Goal: Use online tool/utility: Utilize a website feature to perform a specific function

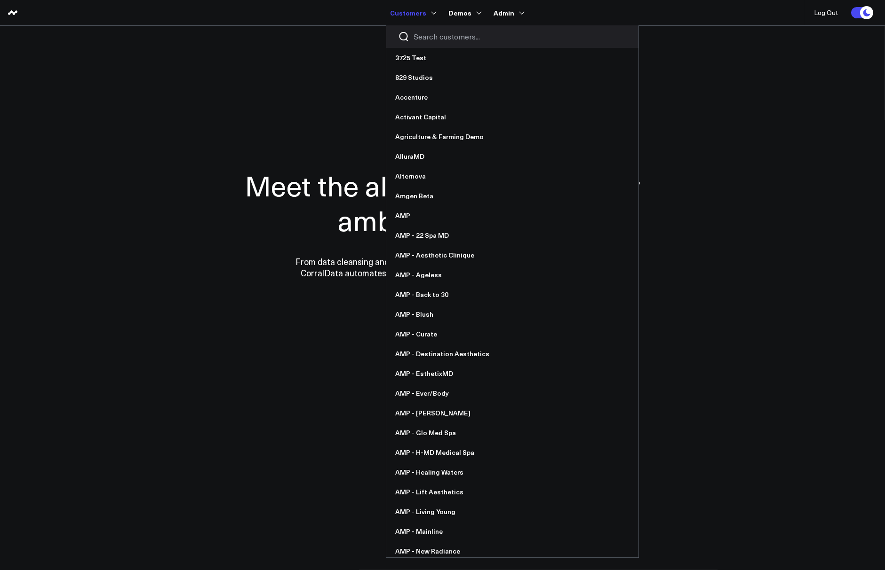
click at [423, 15] on link "Customers" at bounding box center [412, 12] width 44 height 17
click at [431, 33] on input "Search customers input" at bounding box center [520, 37] width 213 height 10
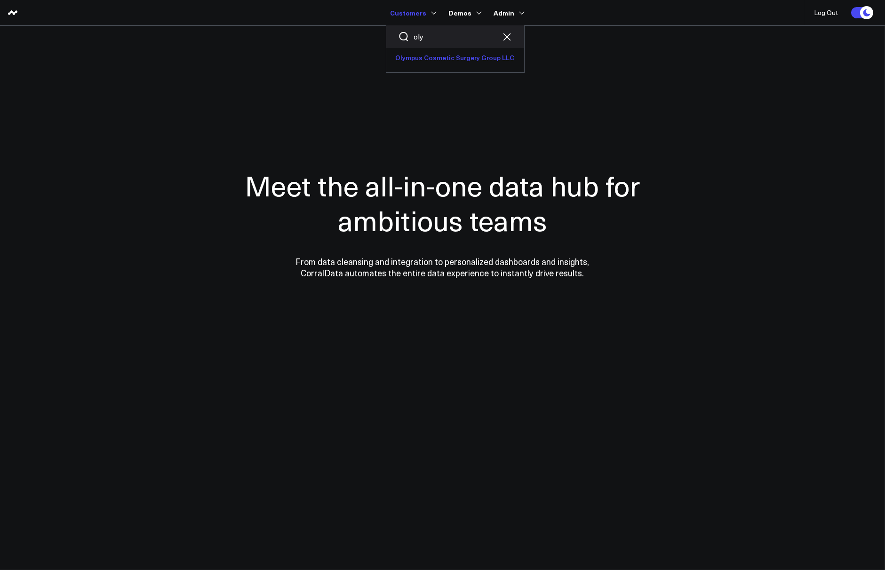
type input "oly"
click at [438, 63] on link "Olympus Cosmetic Surgery Group LLC" at bounding box center [455, 58] width 138 height 20
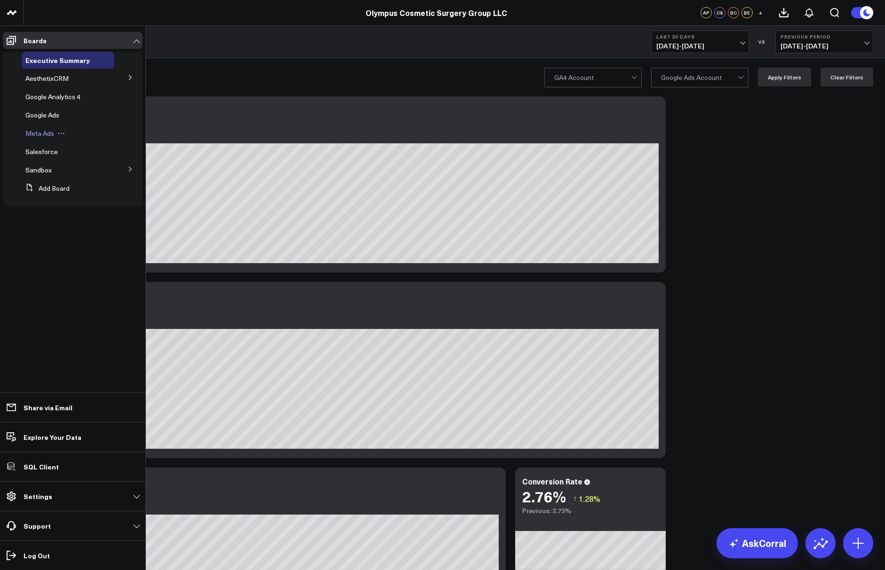
click at [39, 135] on span "Meta Ads" at bounding box center [39, 133] width 29 height 9
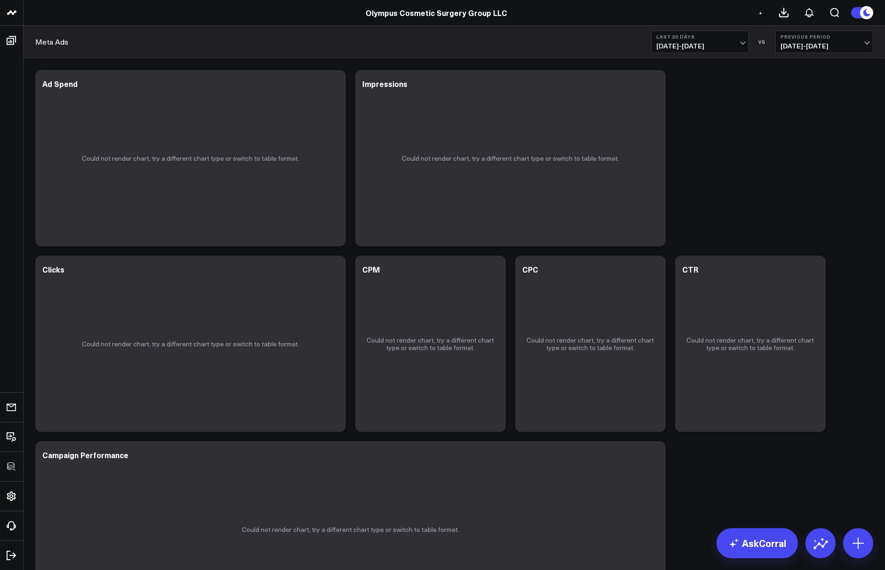
click at [695, 47] on span "08/05/25 - 09/03/25" at bounding box center [699, 46] width 87 height 8
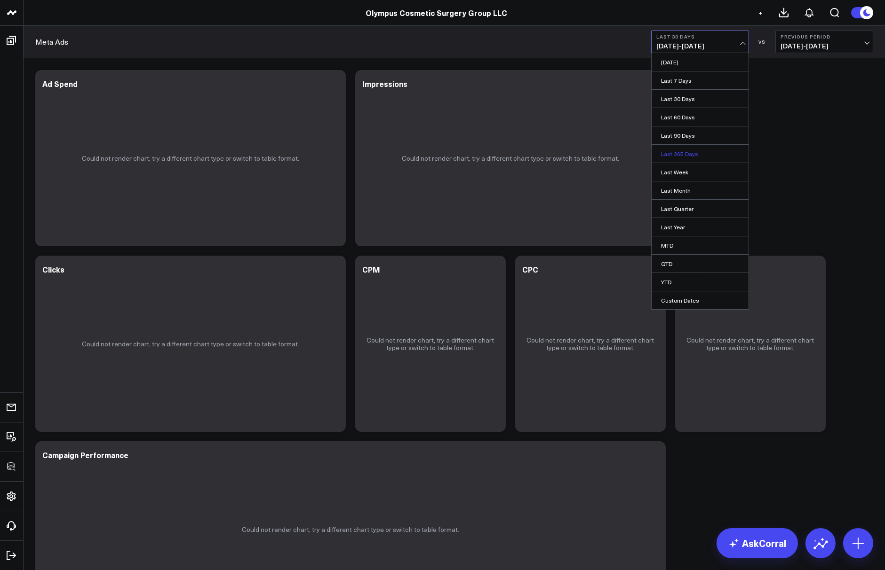
click at [677, 150] on link "Last 365 Days" at bounding box center [699, 154] width 97 height 18
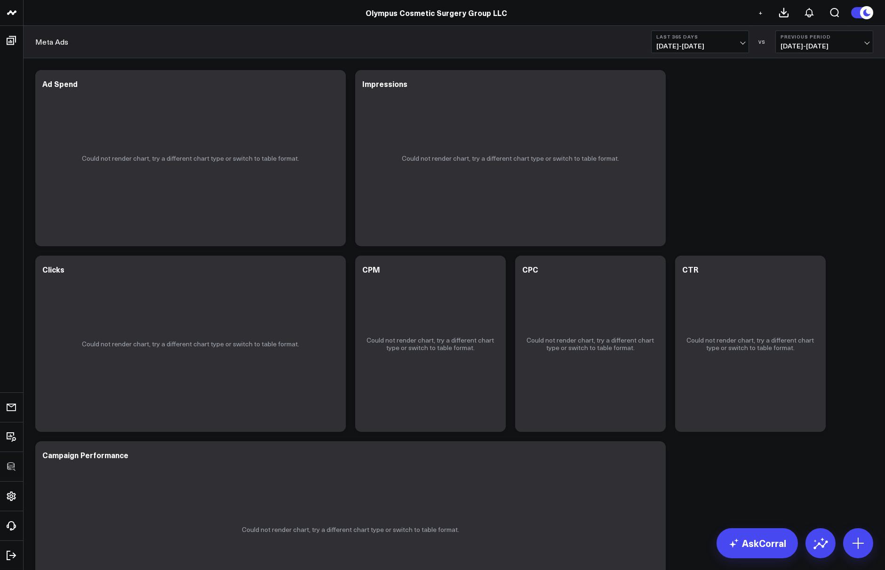
click at [708, 159] on div "Modify via AI Copy link to widget Ask support Remove Create linked copy Executi…" at bounding box center [454, 343] width 847 height 557
click at [653, 87] on icon at bounding box center [652, 84] width 11 height 11
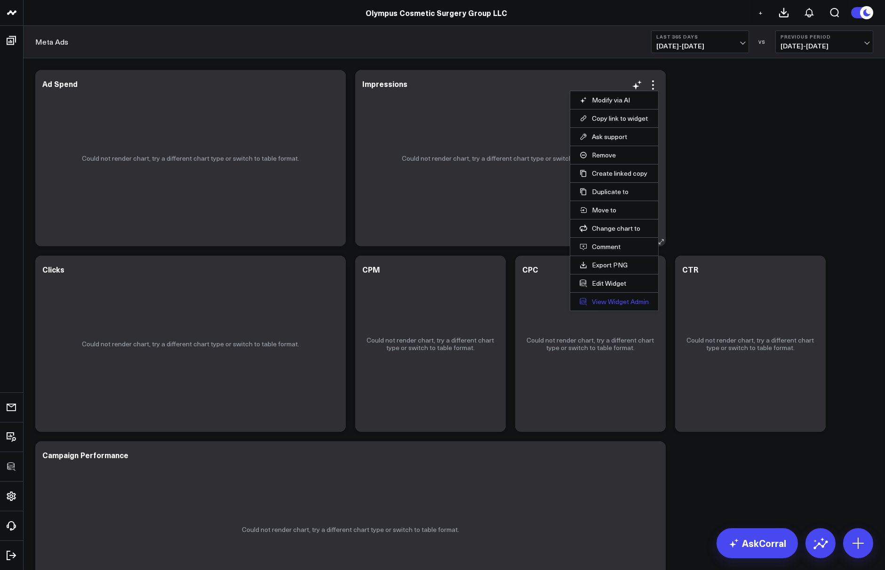
click at [605, 299] on link "View Widget Admin" at bounding box center [613, 302] width 69 height 8
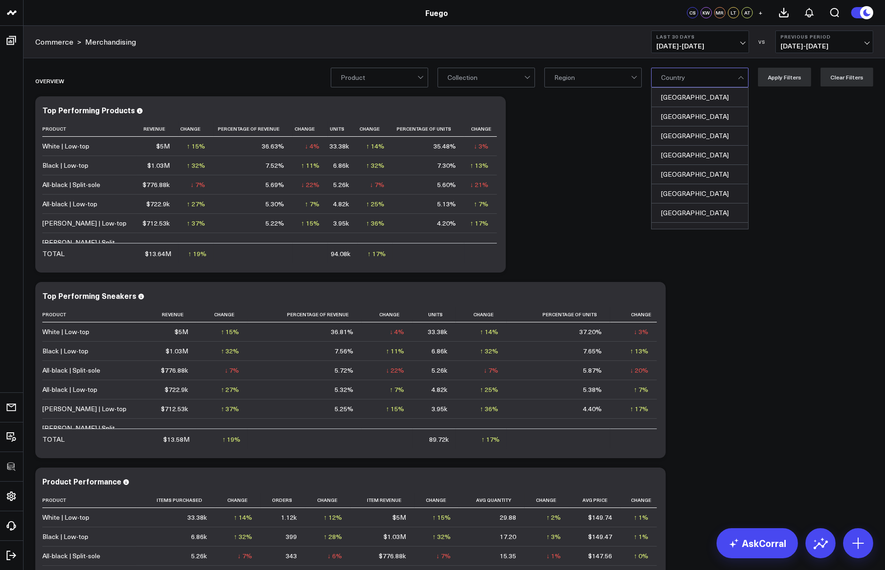
click at [590, 77] on div at bounding box center [592, 77] width 77 height 19
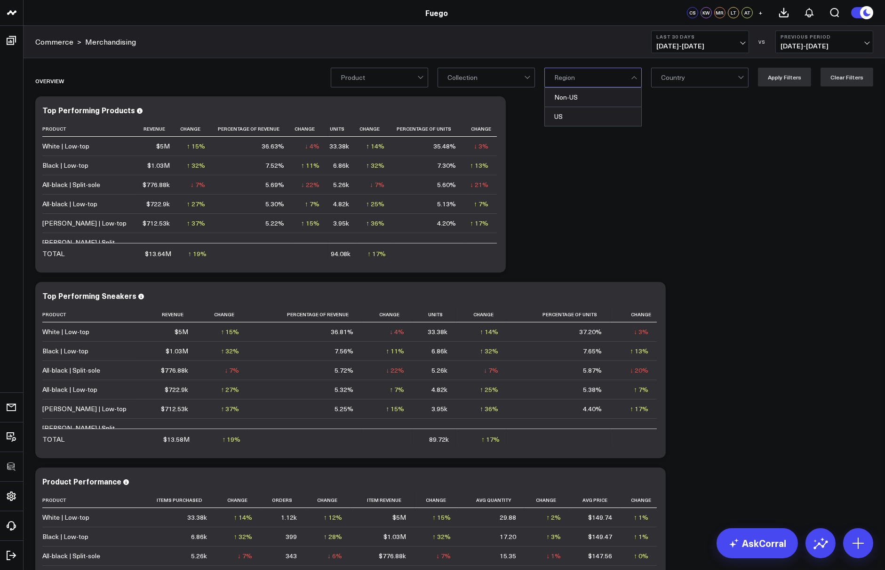
click at [602, 85] on div at bounding box center [592, 77] width 77 height 19
click at [599, 229] on div "Overview Modify via AI Copy link to widget Ask support Remove Create linked cop…" at bounding box center [454, 542] width 847 height 955
click at [494, 107] on icon at bounding box center [492, 111] width 11 height 11
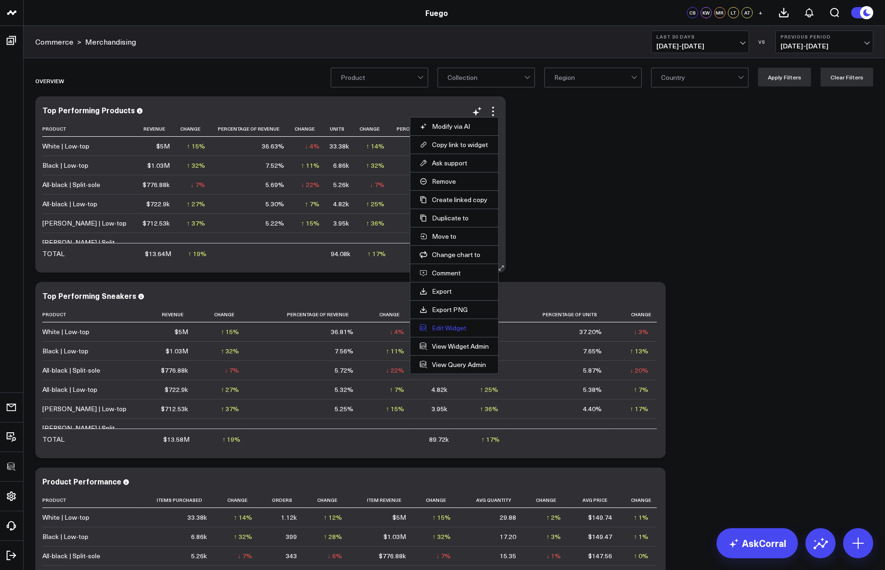
click at [450, 326] on button "Edit Widget" at bounding box center [453, 328] width 69 height 8
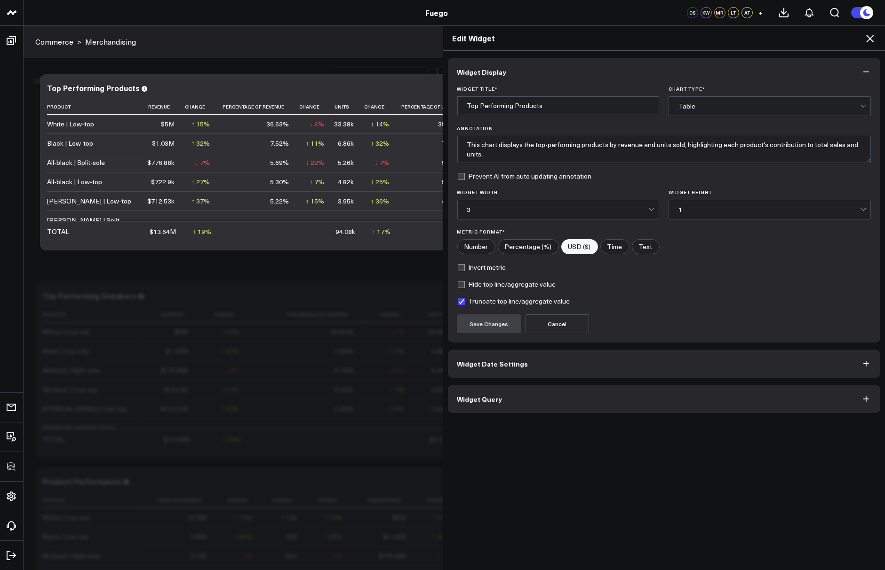
click at [489, 389] on button "Widget Query" at bounding box center [664, 399] width 433 height 28
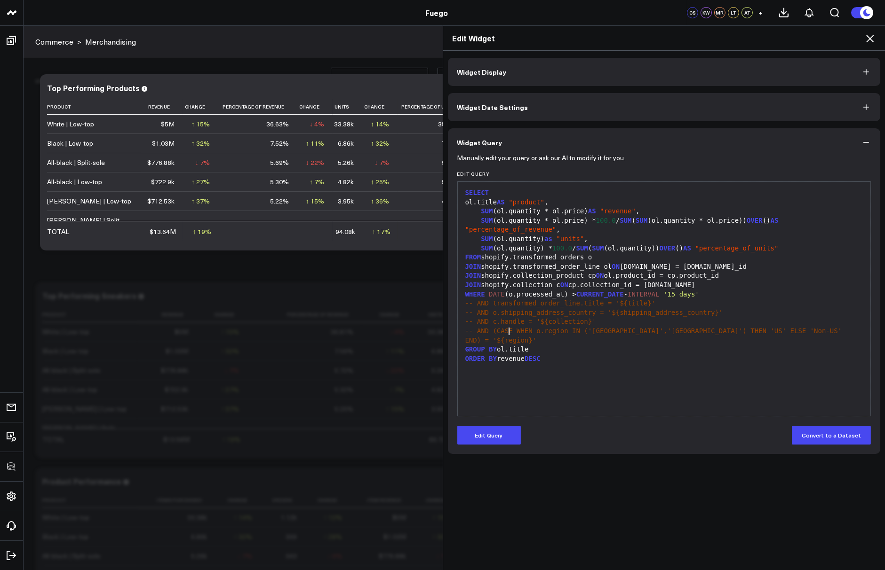
click at [508, 332] on span "-- AND (CASE WHEN o.region IN ('United States','EU') THEN 'US' ELSE 'Non-US' EN…" at bounding box center [655, 335] width 380 height 17
copy span "-- AND (CASE WHEN o.region IN ('United States','EU') THEN 'US' ELSE 'Non-US' EN…"
click at [874, 38] on icon at bounding box center [869, 38] width 11 height 11
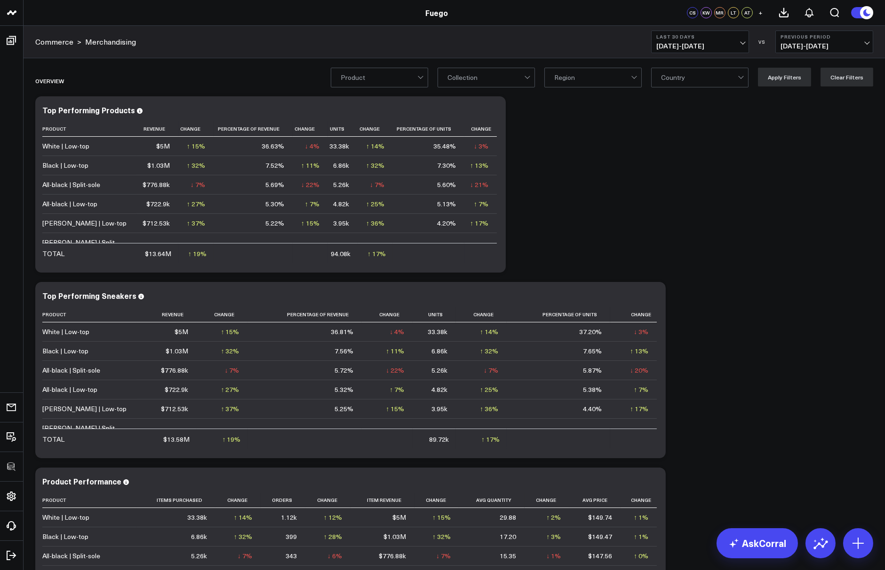
click at [603, 77] on div at bounding box center [592, 77] width 77 height 19
click at [600, 114] on div "US" at bounding box center [593, 116] width 96 height 19
click at [801, 78] on button "Apply Filters" at bounding box center [784, 77] width 53 height 19
